Goal: Communication & Community: Answer question/provide support

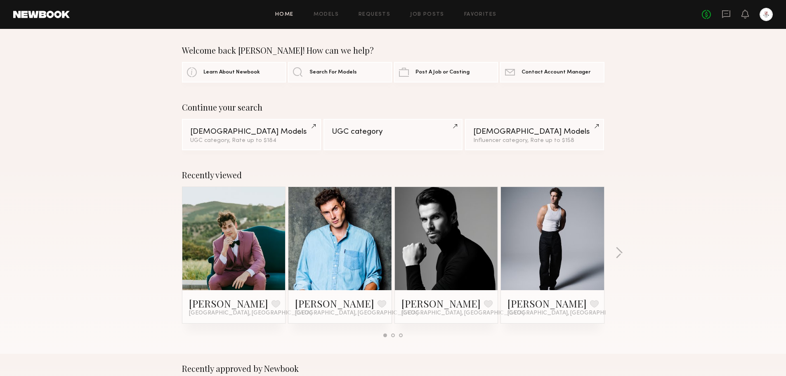
click at [321, 245] on link at bounding box center [340, 238] width 50 height 103
click at [253, 225] on link at bounding box center [234, 238] width 50 height 103
click at [729, 16] on icon at bounding box center [726, 14] width 8 height 8
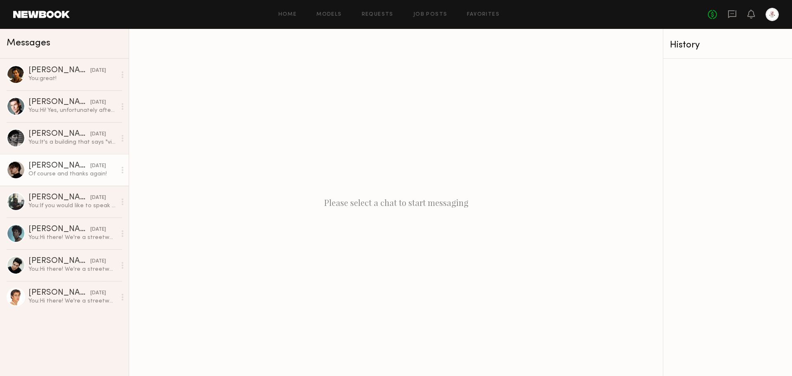
click at [85, 180] on link "Walter R. 09/17/2025 Of course and thanks again!" at bounding box center [64, 170] width 129 height 32
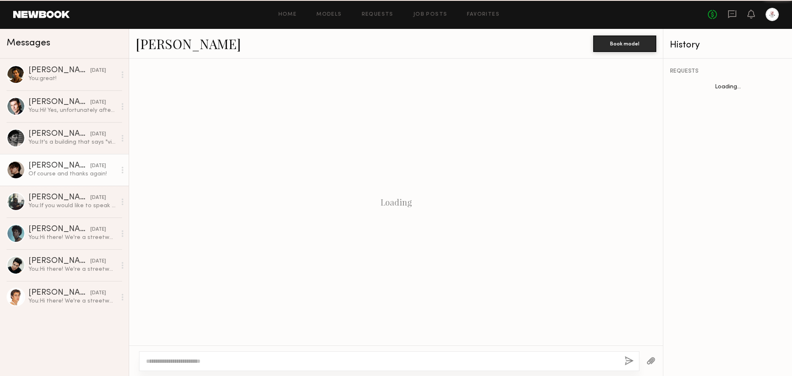
scroll to position [307, 0]
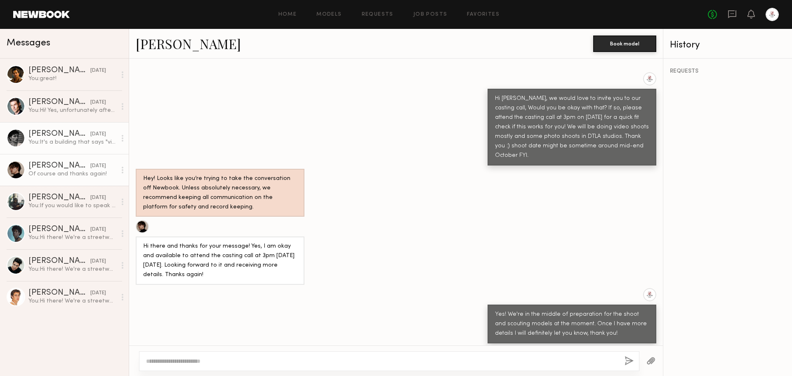
click at [105, 153] on link "Maximilian S. 09/24/2025 You: It's a building that says "victorious" and "g-sty…" at bounding box center [64, 138] width 129 height 32
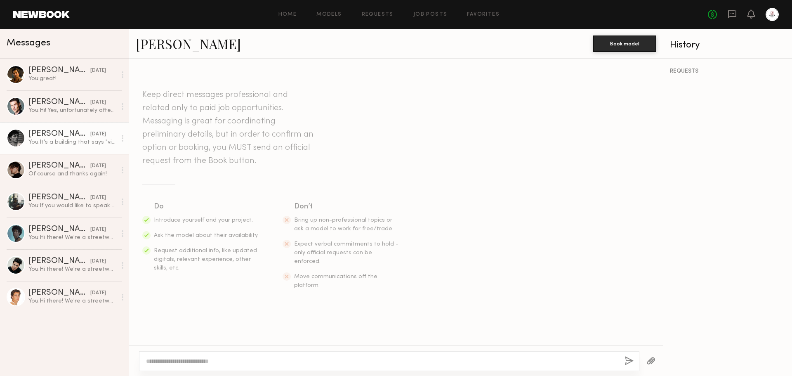
scroll to position [440, 0]
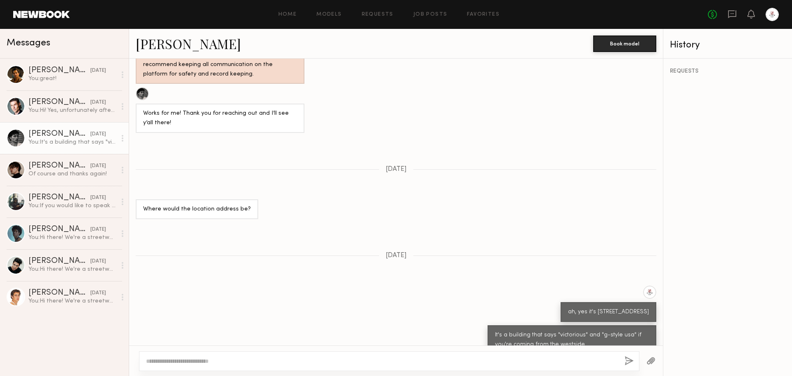
click at [170, 36] on link "Maximilian S." at bounding box center [188, 44] width 105 height 18
click at [72, 76] on div "You: great!" at bounding box center [72, 79] width 88 height 8
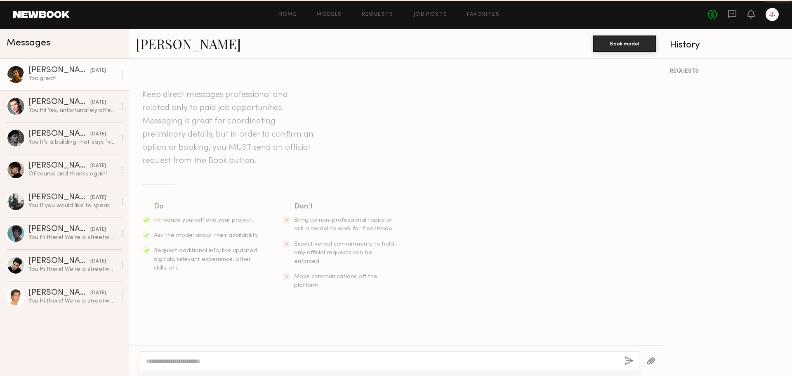
scroll to position [712, 0]
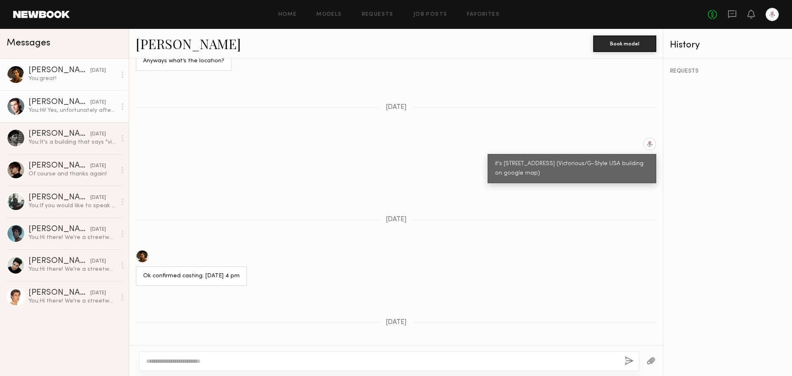
click at [68, 108] on div "You: Hi! Yes, unfortunately after the casting call we will need to decide who's…" at bounding box center [72, 110] width 88 height 8
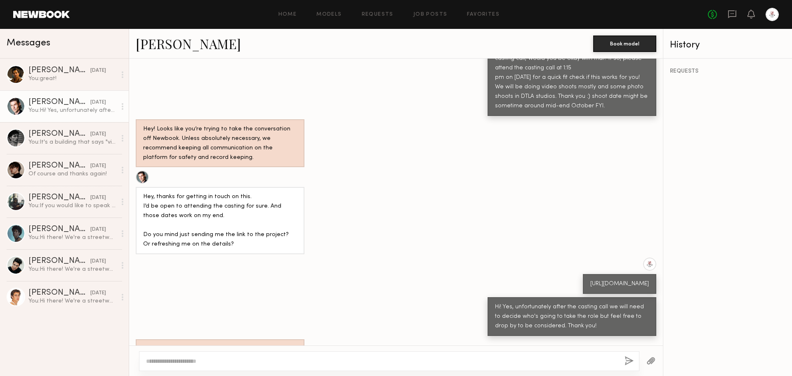
scroll to position [273, 0]
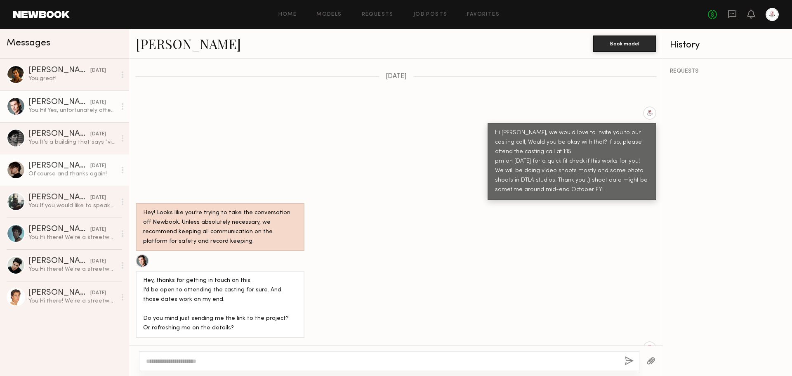
click at [67, 171] on div "Of course and thanks again!" at bounding box center [72, 174] width 88 height 8
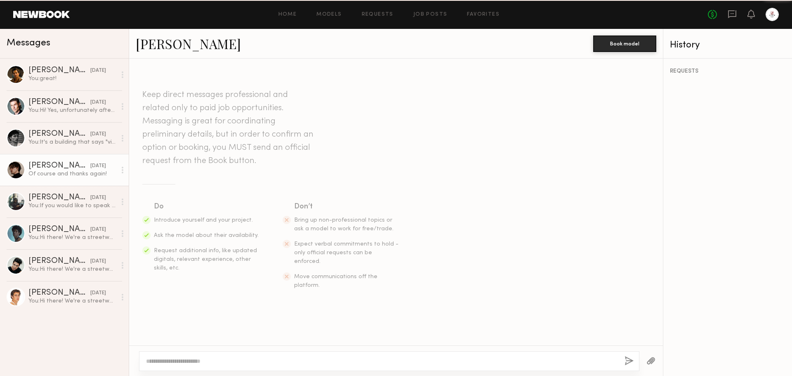
scroll to position [307, 0]
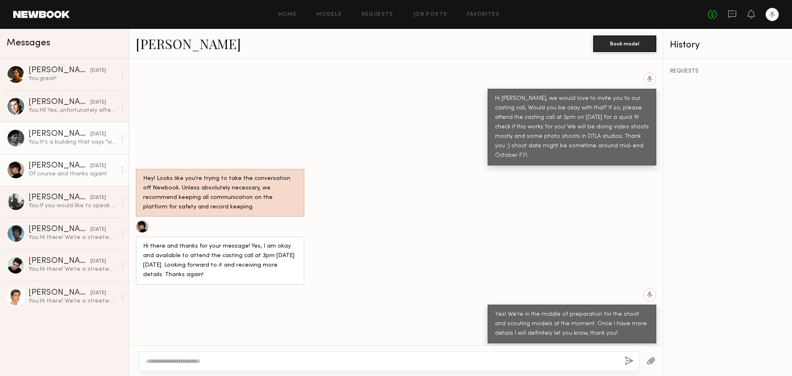
click at [78, 145] on div "You: It's a building that says "victorious" and "g-style usa" if you're coming …" at bounding box center [72, 142] width 88 height 8
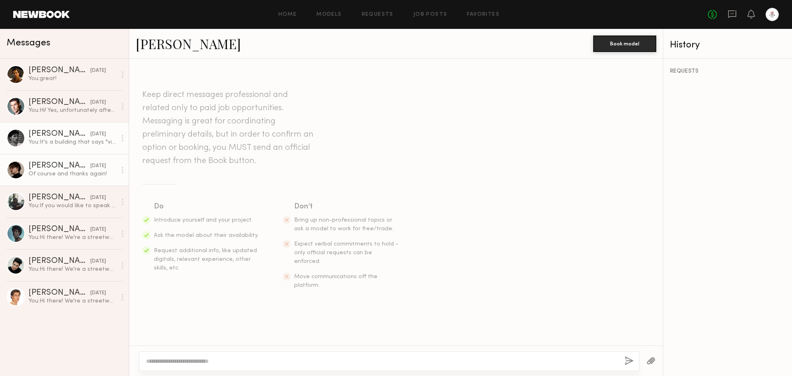
click at [68, 178] on div "Of course and thanks again!" at bounding box center [72, 174] width 88 height 8
click at [156, 41] on link "Walter R." at bounding box center [188, 44] width 105 height 18
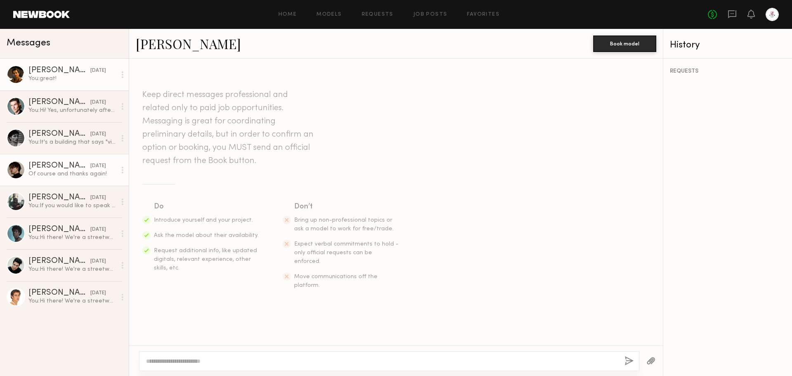
click at [72, 82] on div "You: great!" at bounding box center [72, 79] width 88 height 8
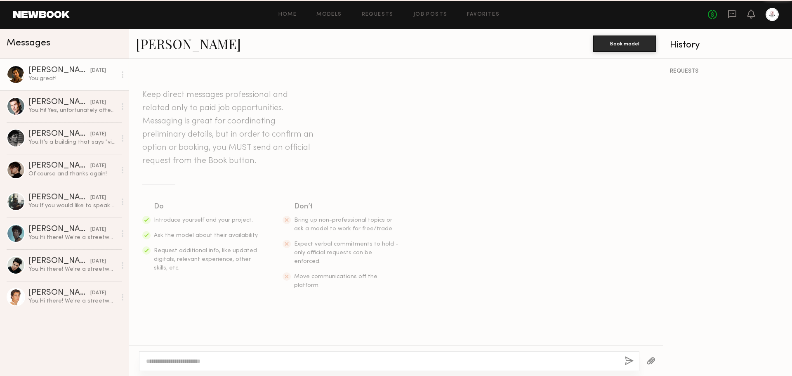
scroll to position [712, 0]
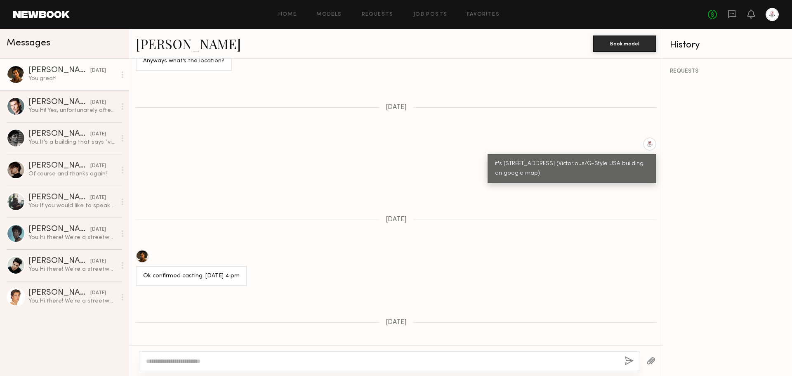
click at [157, 45] on link "Jacobo F." at bounding box center [188, 44] width 105 height 18
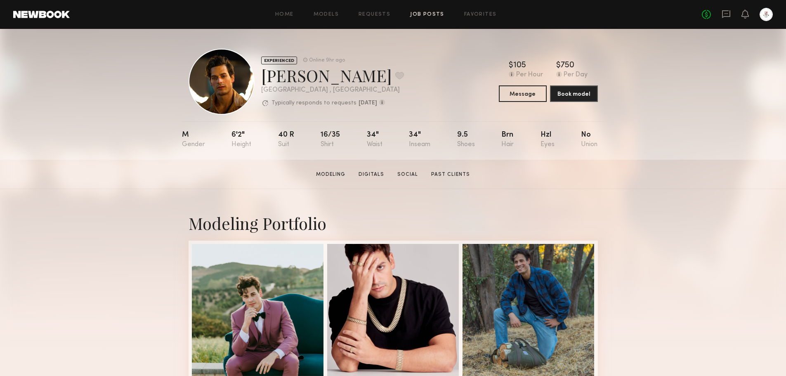
click at [433, 14] on link "Job Posts" at bounding box center [427, 14] width 34 height 5
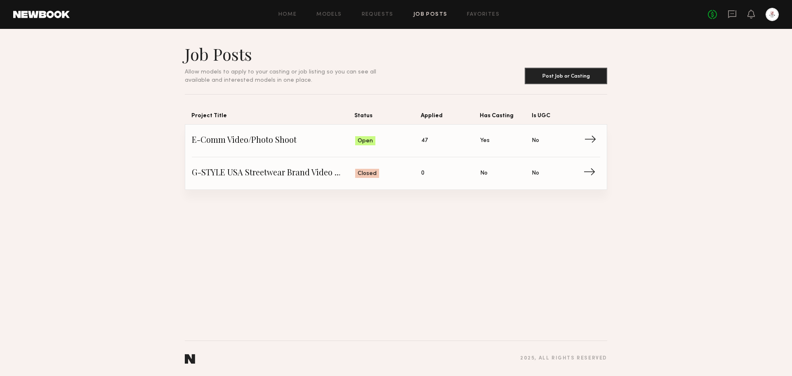
click at [317, 151] on link "E-Comm Video/Photo Shoot Status: Open Applied: 47 Has Casting: Yes Is UGC: No →" at bounding box center [396, 141] width 408 height 33
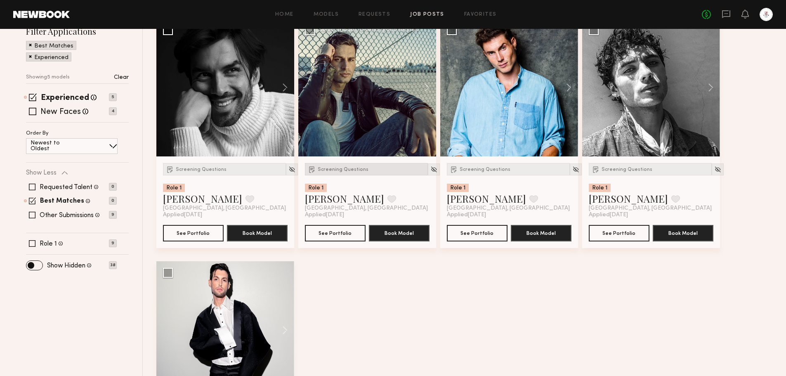
scroll to position [124, 0]
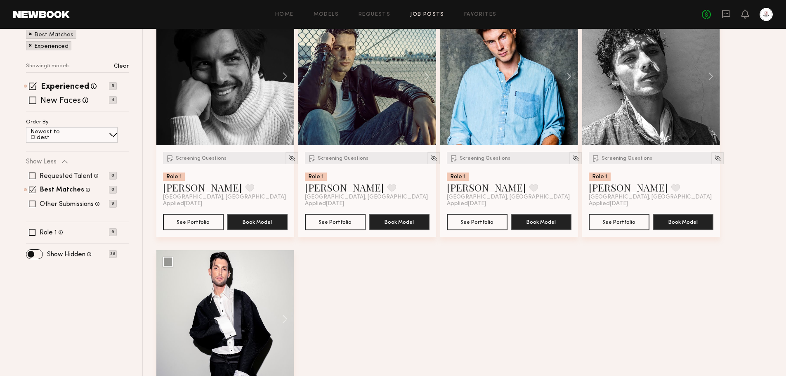
click at [503, 102] on div at bounding box center [509, 76] width 138 height 138
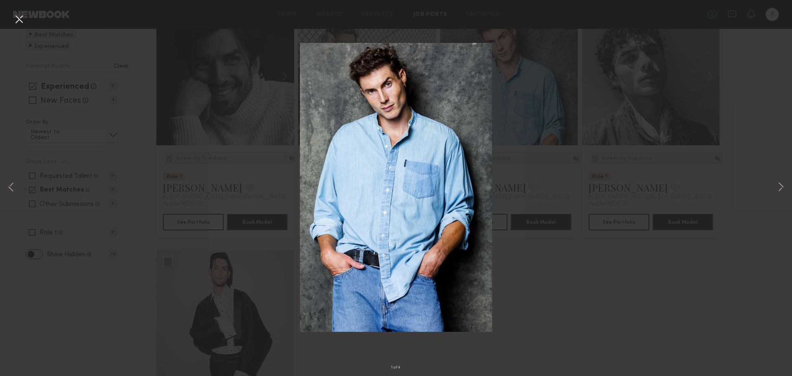
click at [563, 245] on div "1 of 4" at bounding box center [396, 188] width 792 height 376
click at [497, 170] on div "1 of 4" at bounding box center [396, 188] width 792 height 376
click at [20, 20] on button at bounding box center [18, 19] width 13 height 15
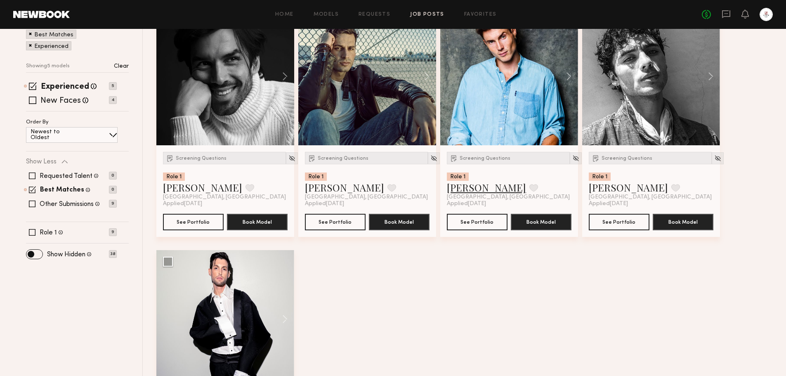
click at [460, 189] on link "Nick F." at bounding box center [486, 187] width 79 height 13
